Goal: Task Accomplishment & Management: Manage account settings

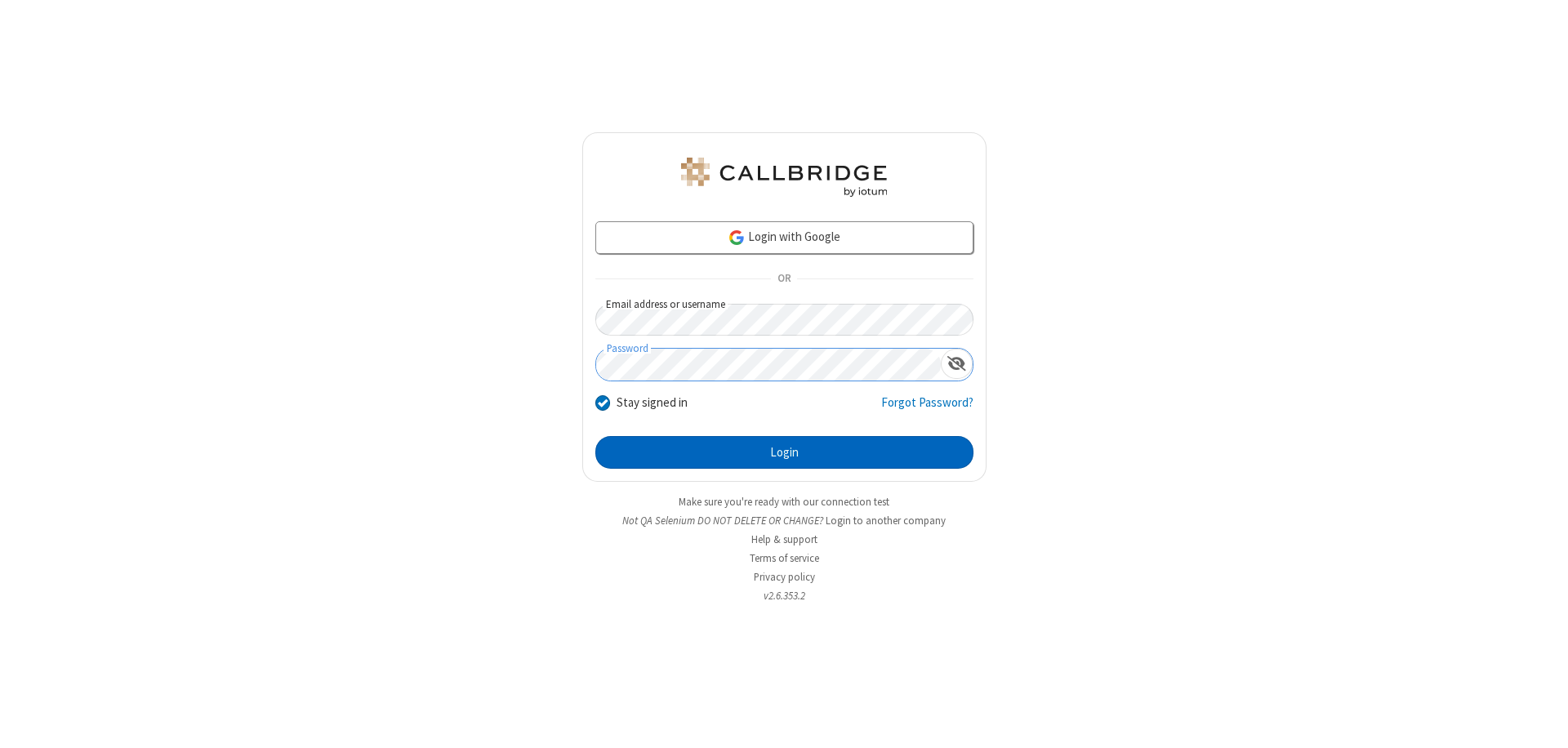
click at [784, 453] on button "Login" at bounding box center [784, 452] width 378 height 33
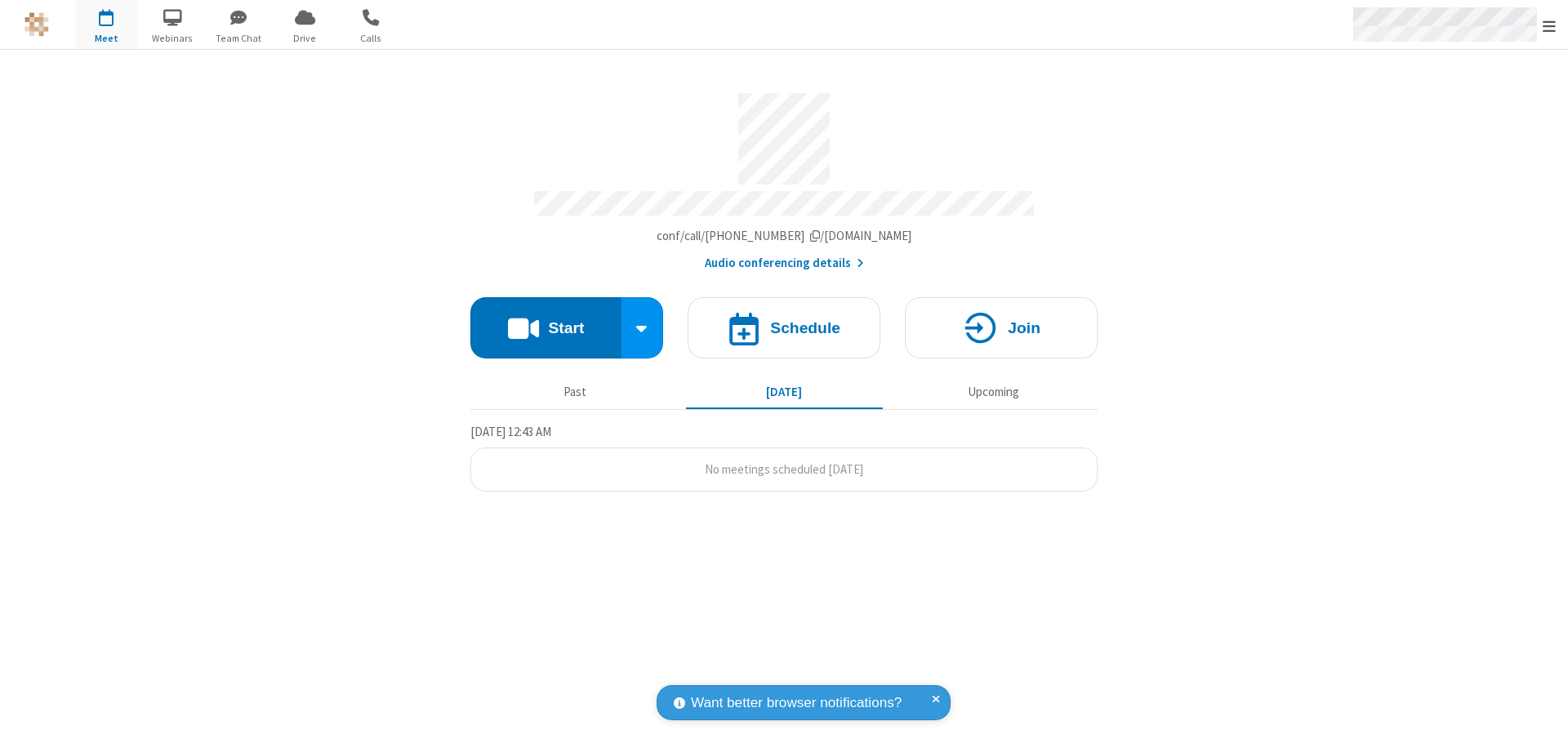
click at [1549, 25] on span "Open menu" at bounding box center [1548, 25] width 13 height 16
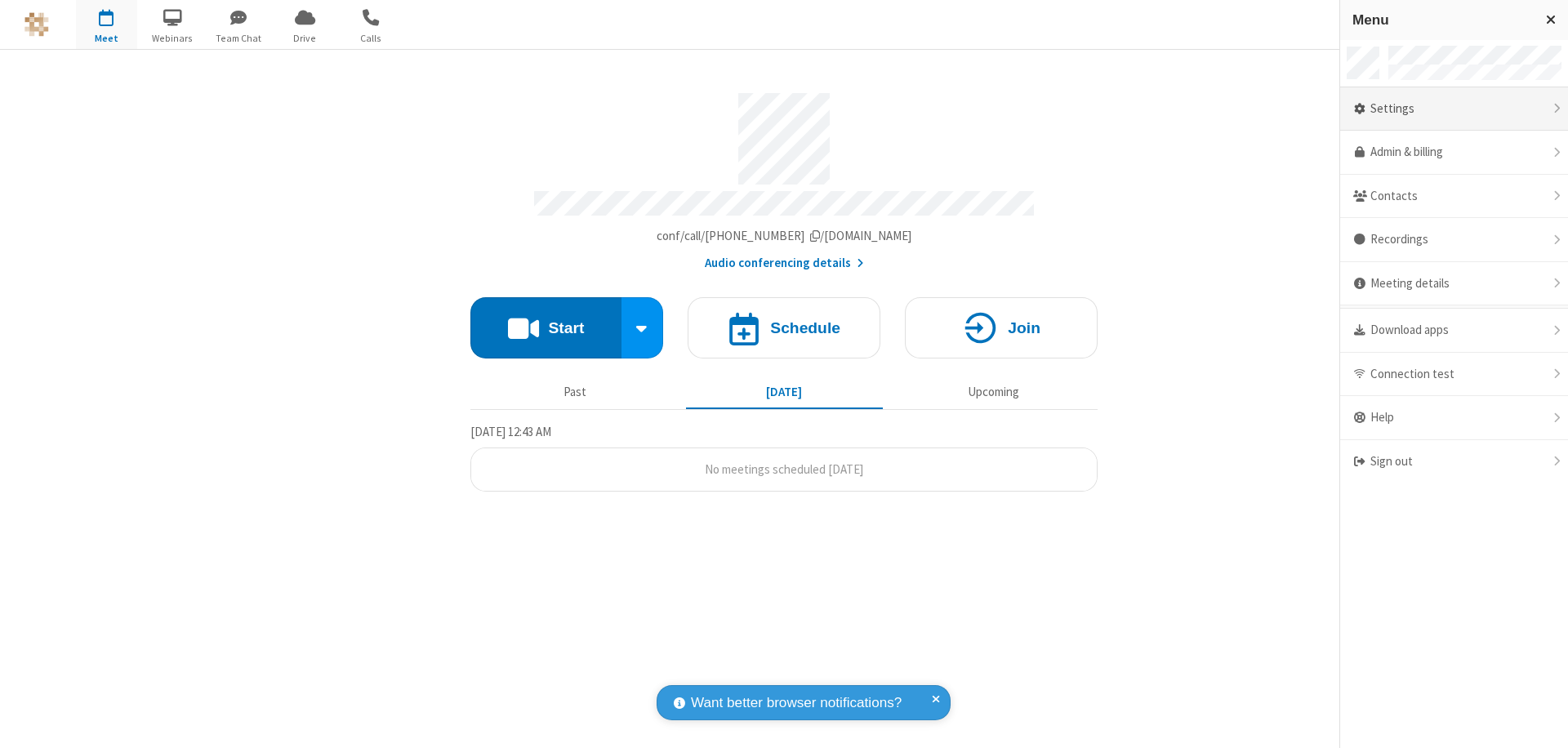
click at [1454, 109] on div "Settings" at bounding box center [1454, 109] width 228 height 44
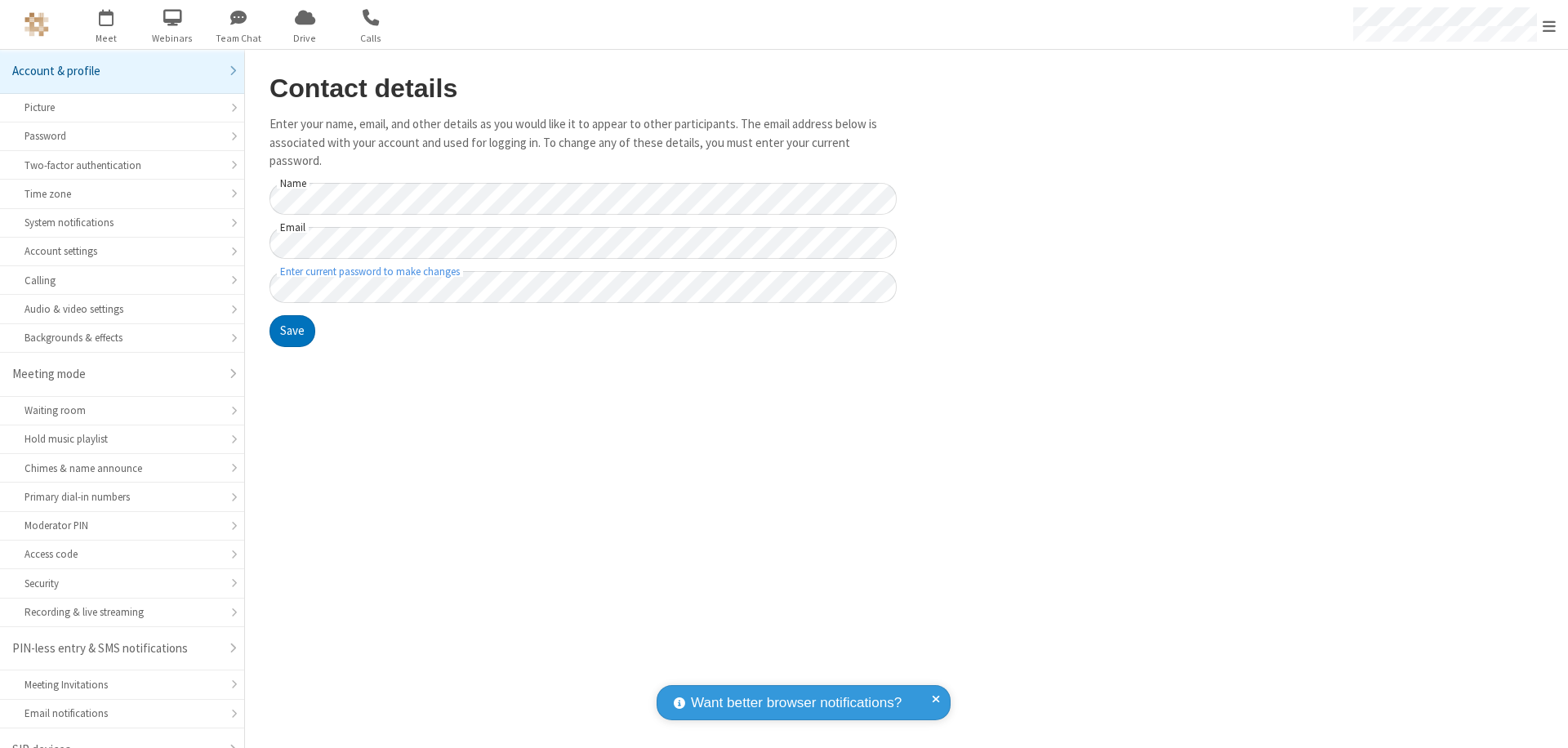
scroll to position [23, 0]
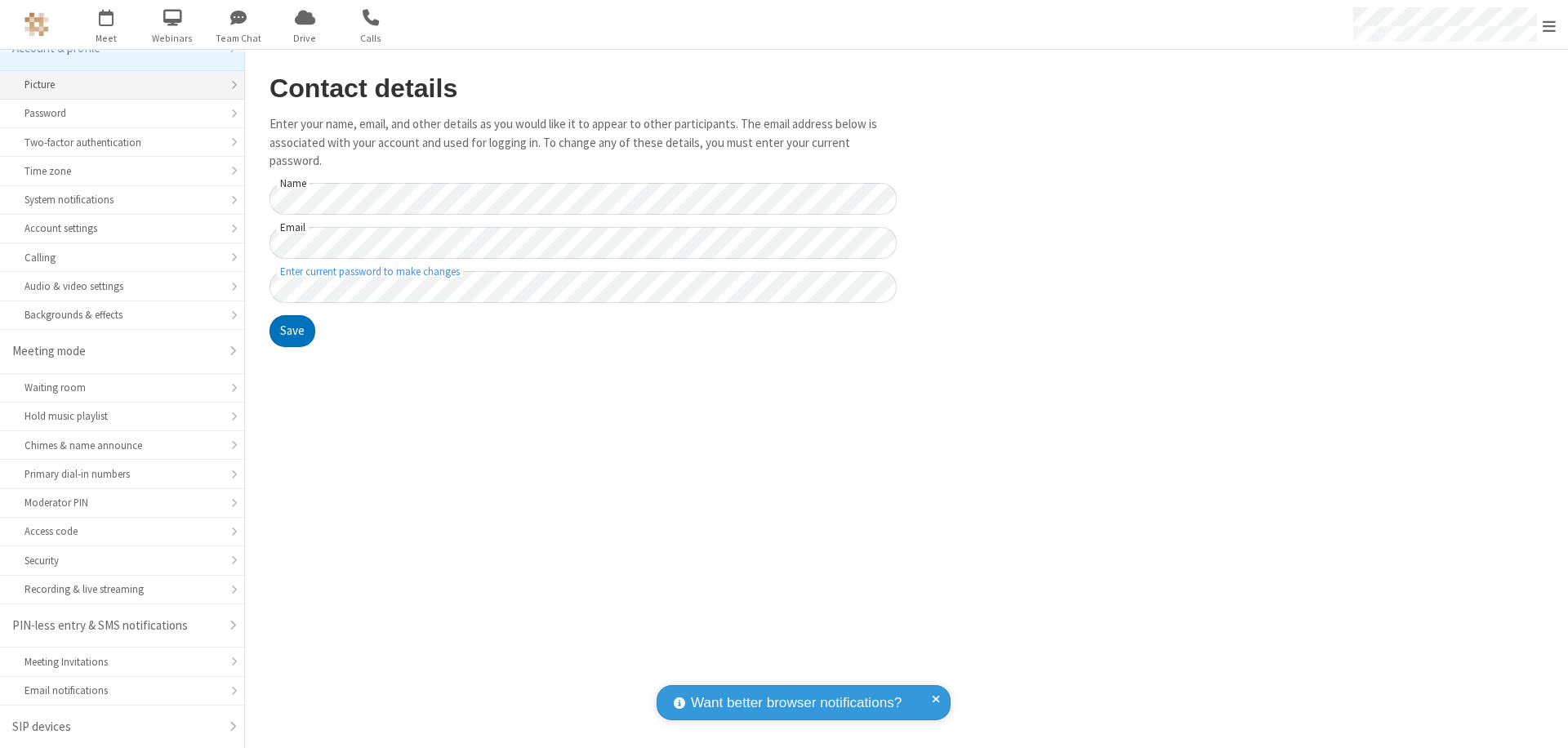
click at [116, 85] on div "Picture" at bounding box center [122, 85] width 195 height 15
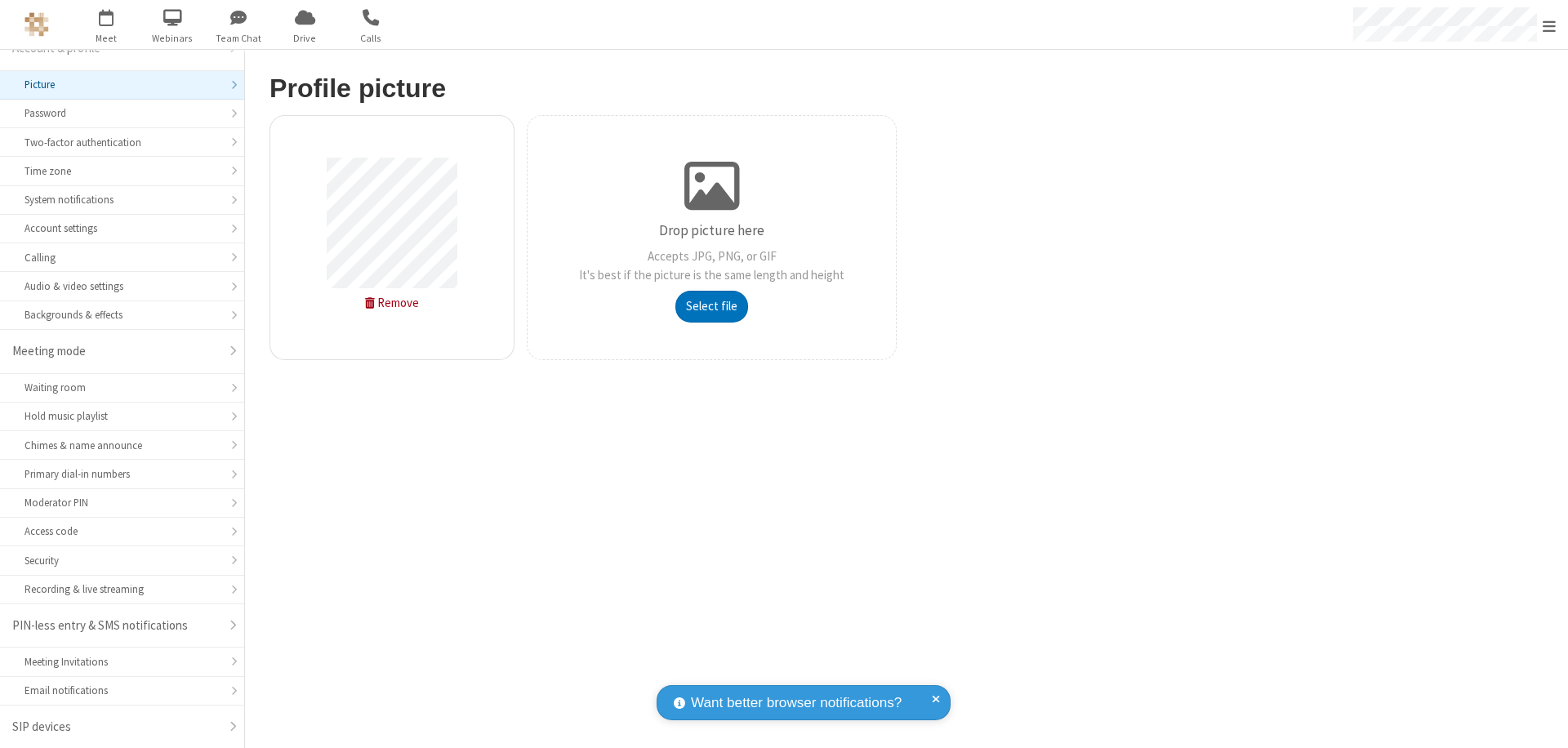
type input "C:\fakepath\avatar_image_test_2.jpg"
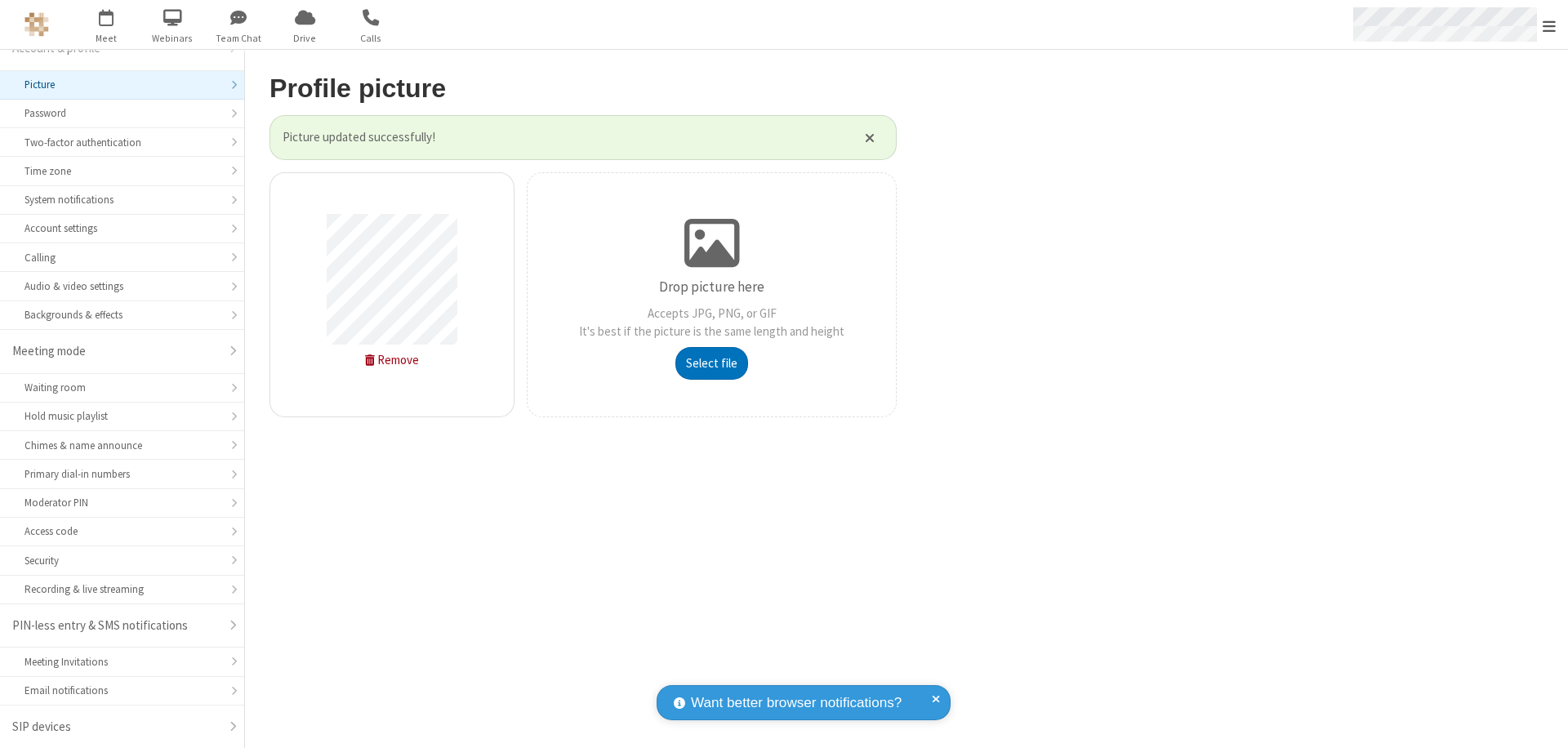
click at [1549, 25] on span "Open menu" at bounding box center [1548, 25] width 13 height 16
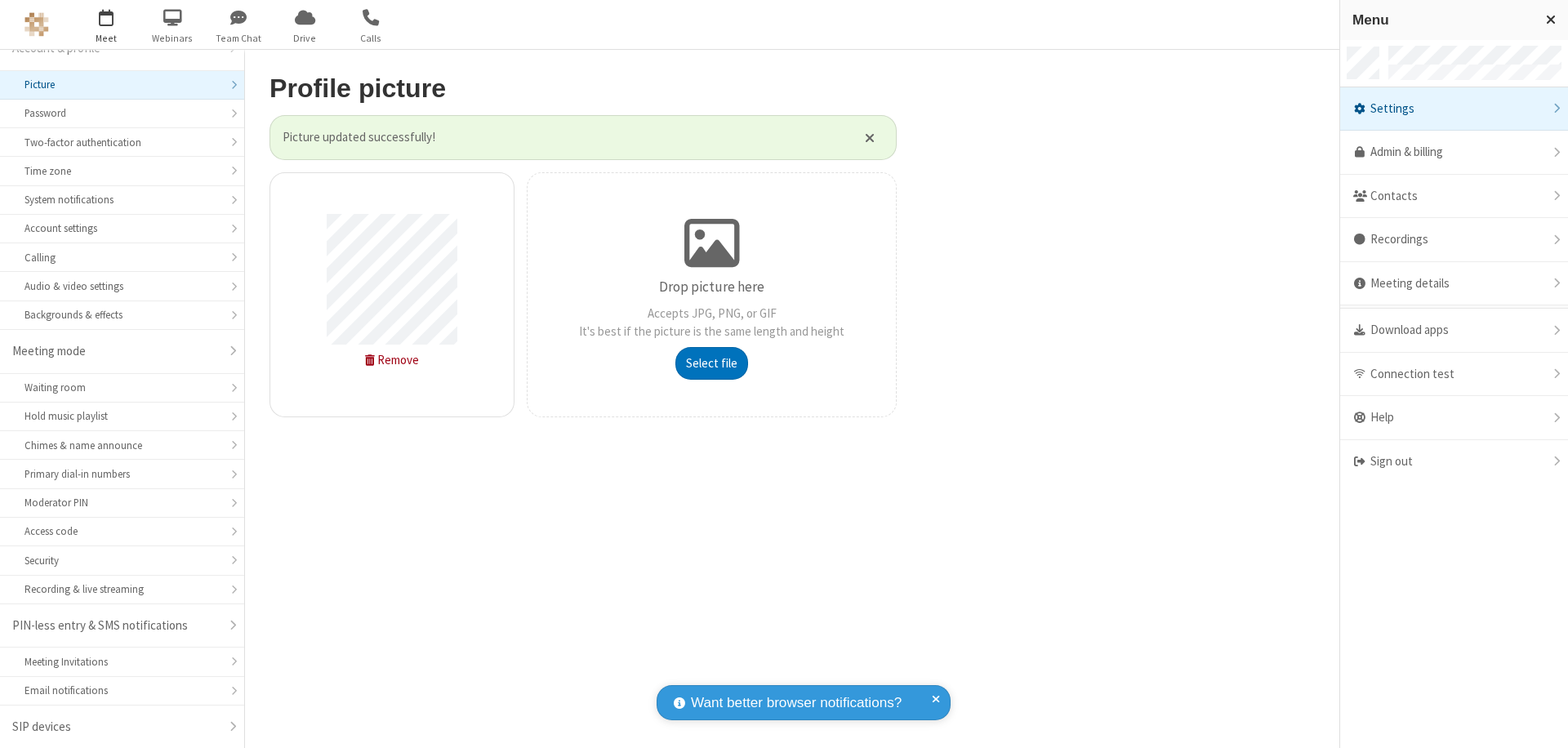
click at [106, 25] on span "button" at bounding box center [107, 17] width 61 height 28
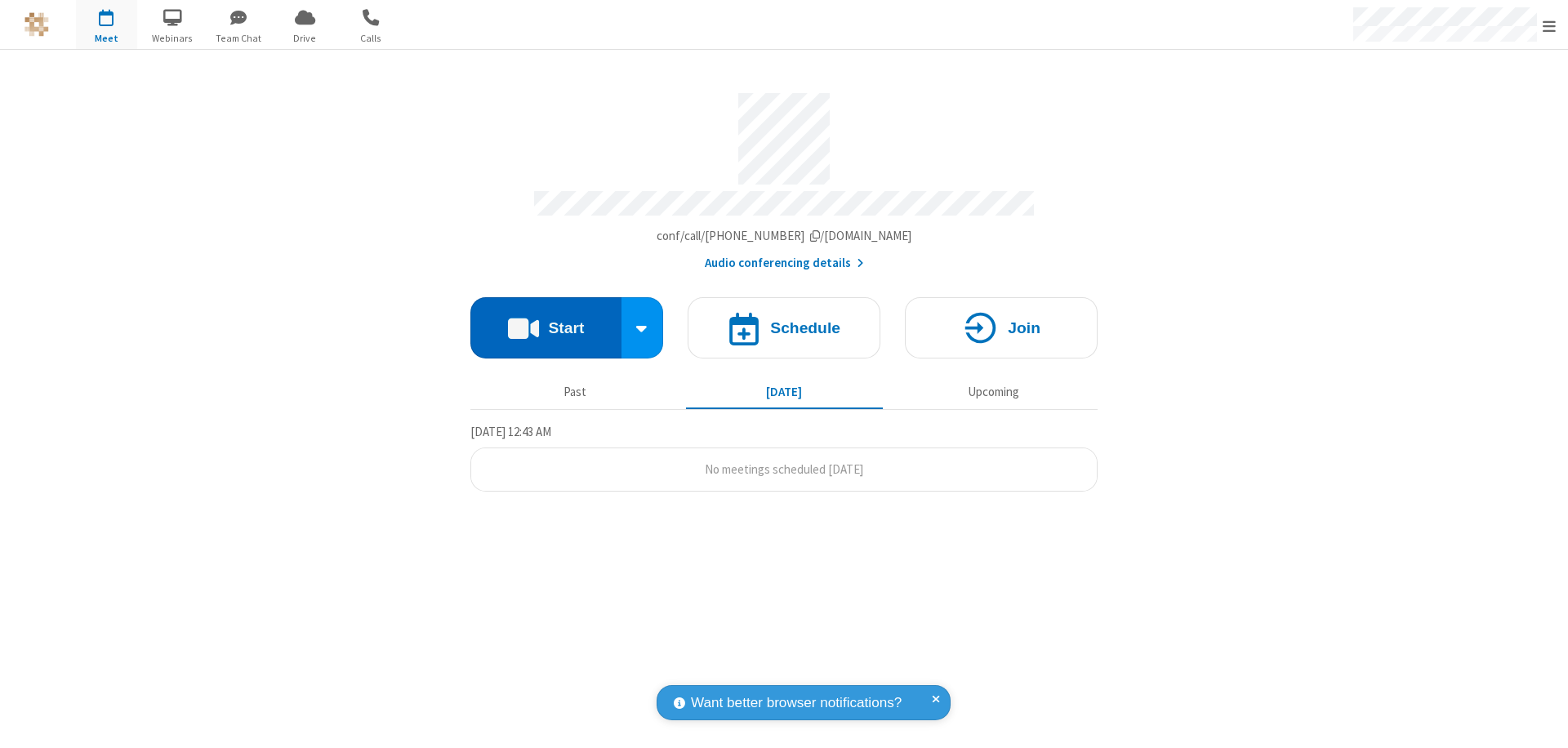
click at [545, 321] on button "Start" at bounding box center [546, 328] width 151 height 61
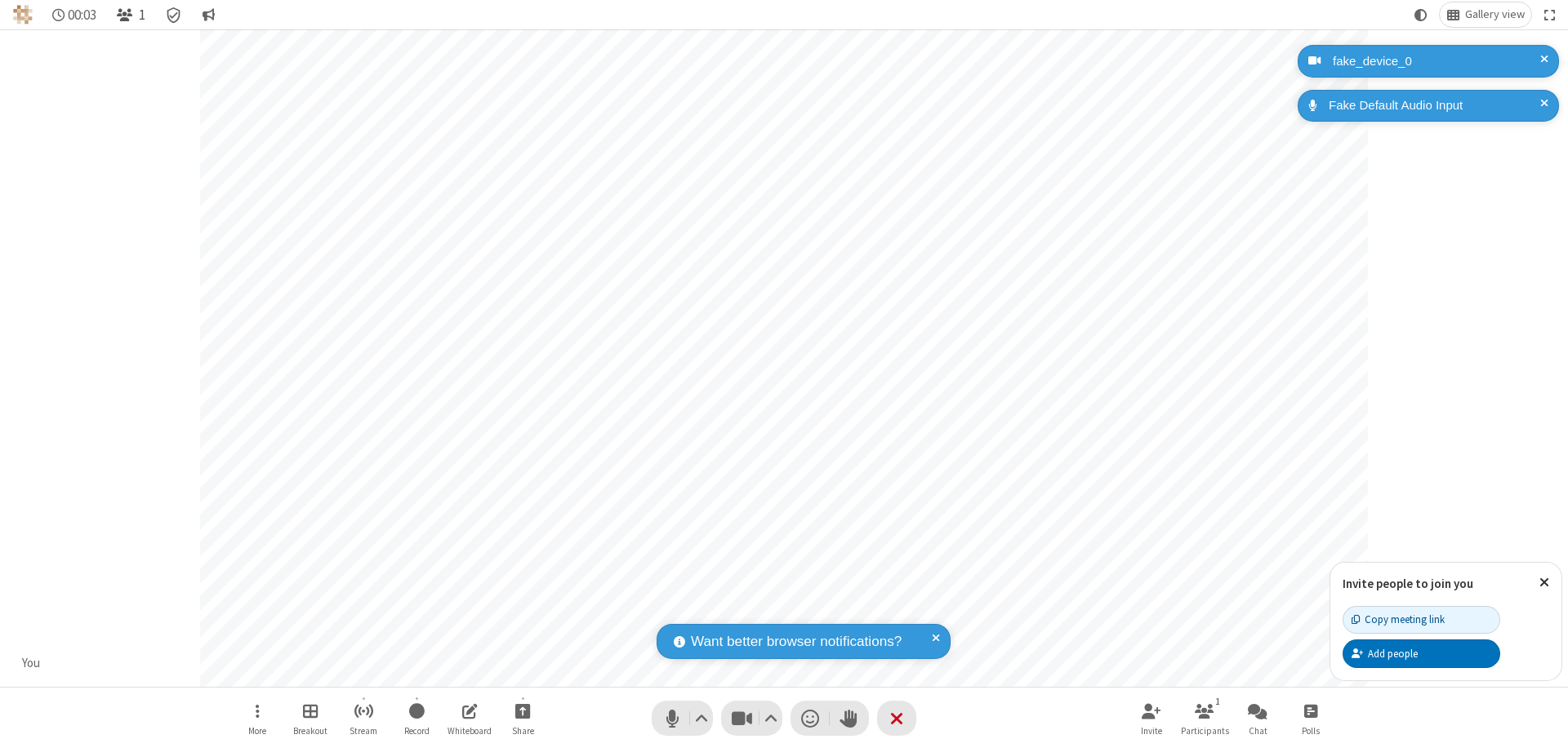
click at [126, 14] on span "Open participant list" at bounding box center [125, 15] width 15 height 15
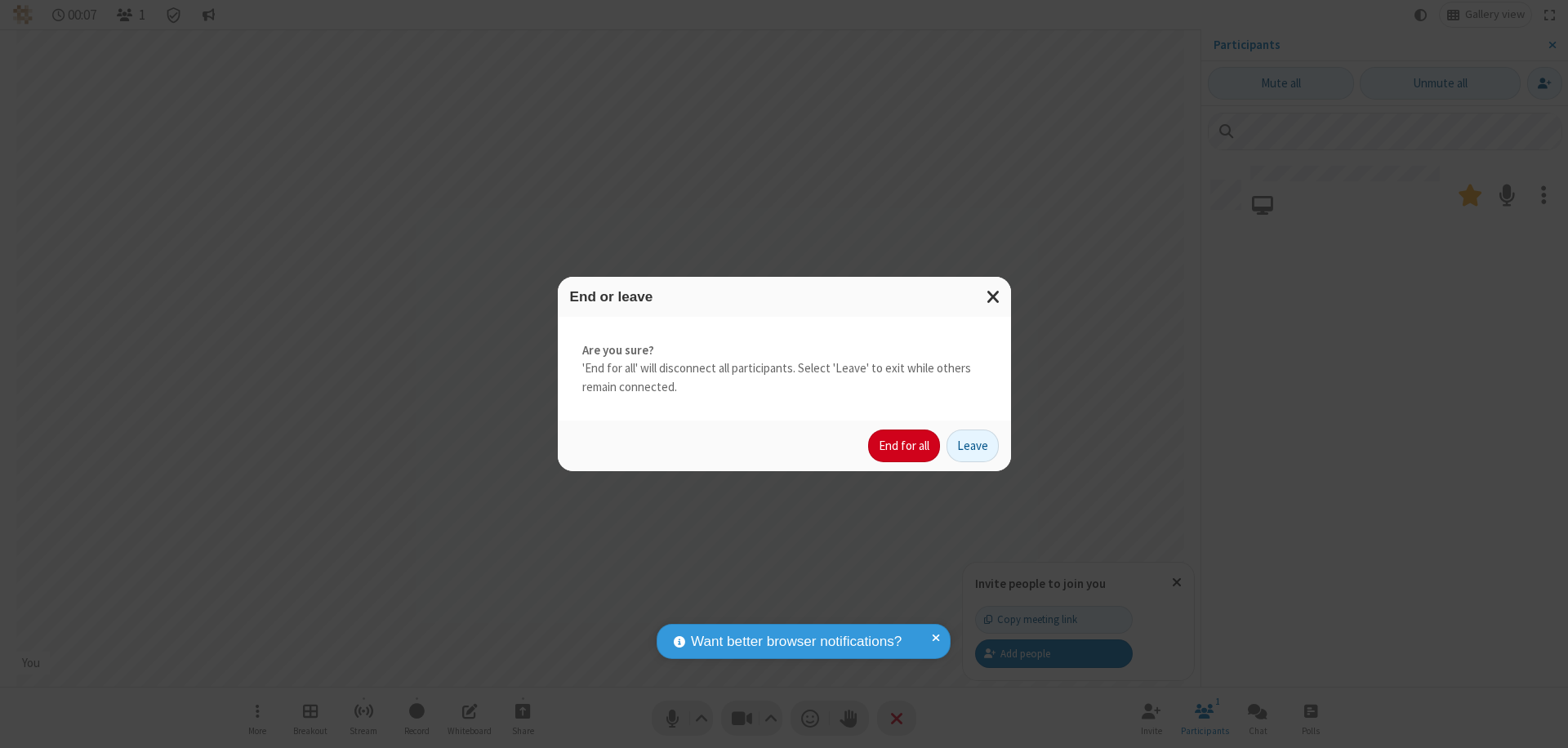
click at [905, 446] on button "End for all" at bounding box center [904, 446] width 72 height 33
